Goal: Information Seeking & Learning: Learn about a topic

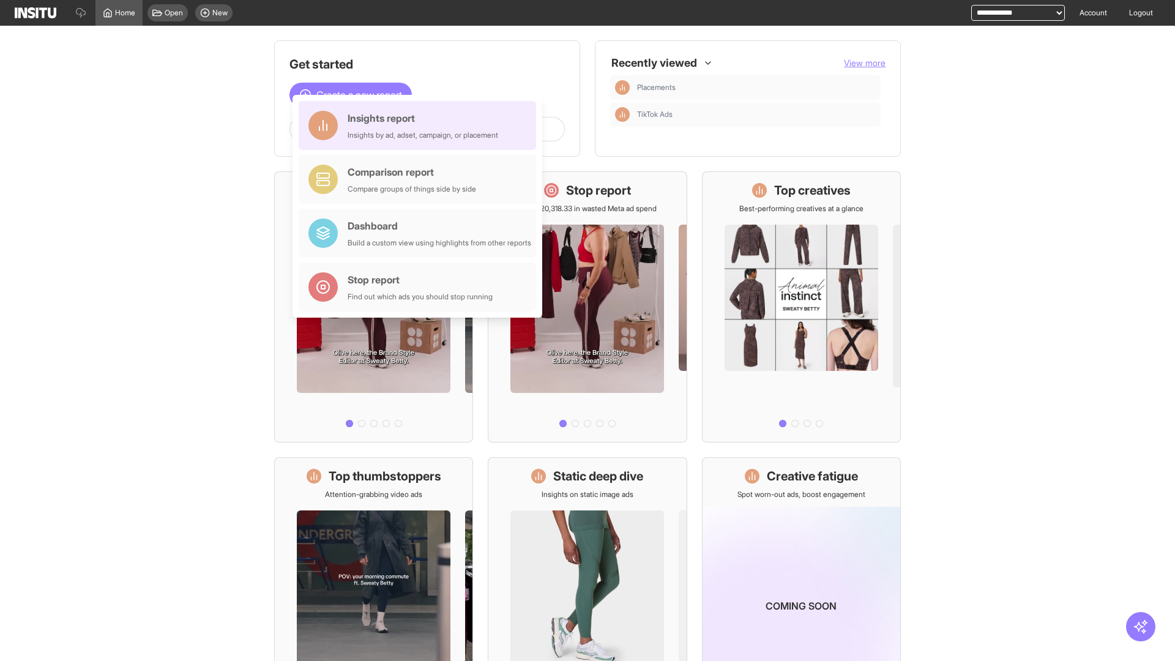
click at [420, 125] on div "Insights report Insights by ad, adset, campaign, or placement" at bounding box center [423, 125] width 151 height 29
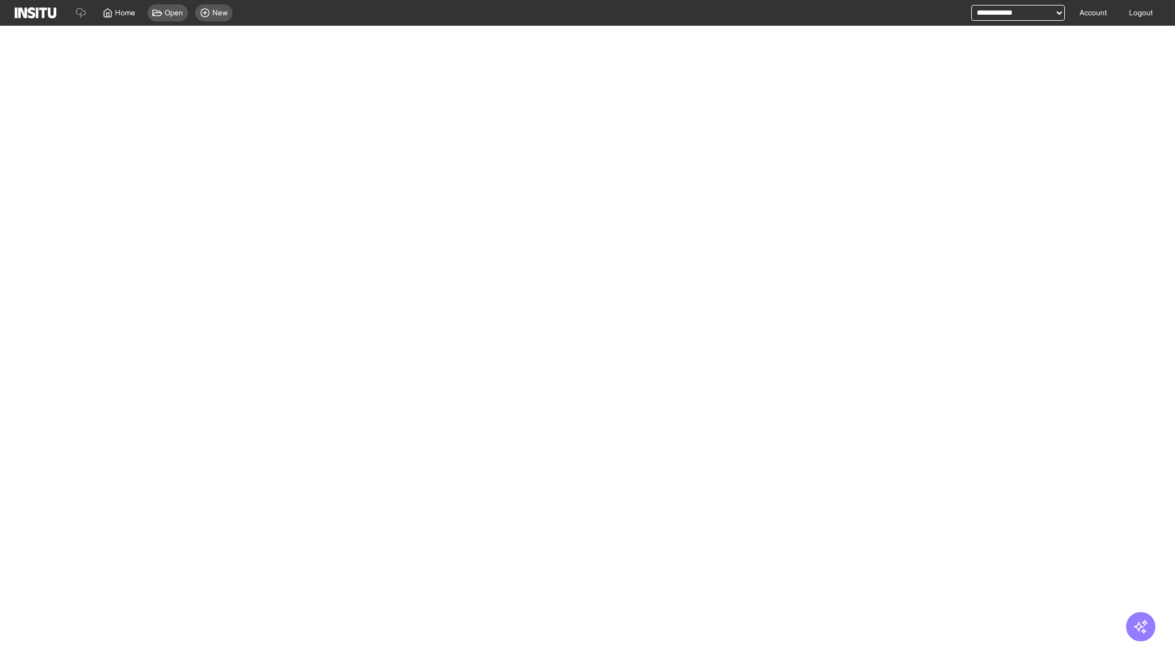
select select "**"
